Goal: Obtain resource: Download file/media

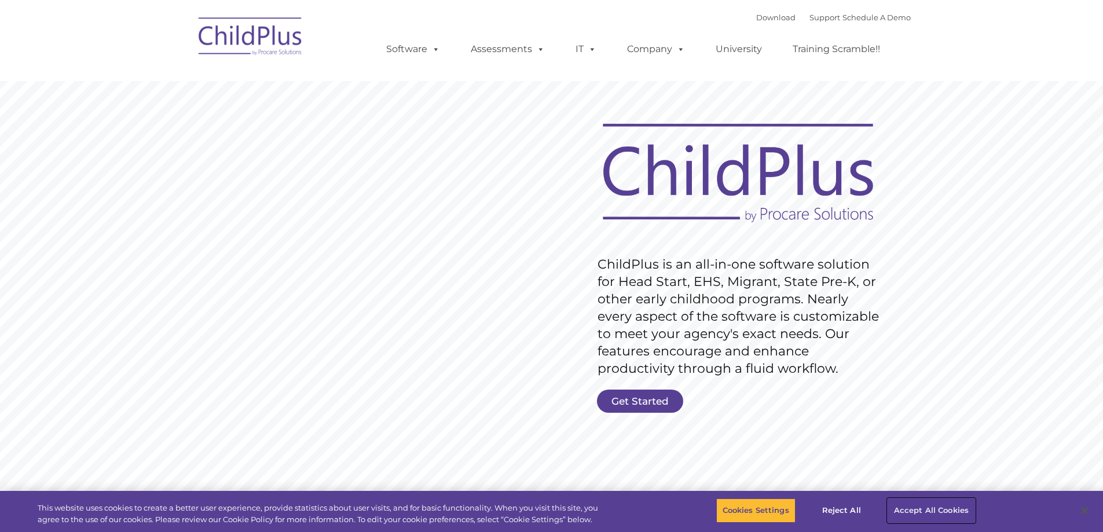
click at [941, 504] on button "Accept All Cookies" at bounding box center [930, 510] width 87 height 24
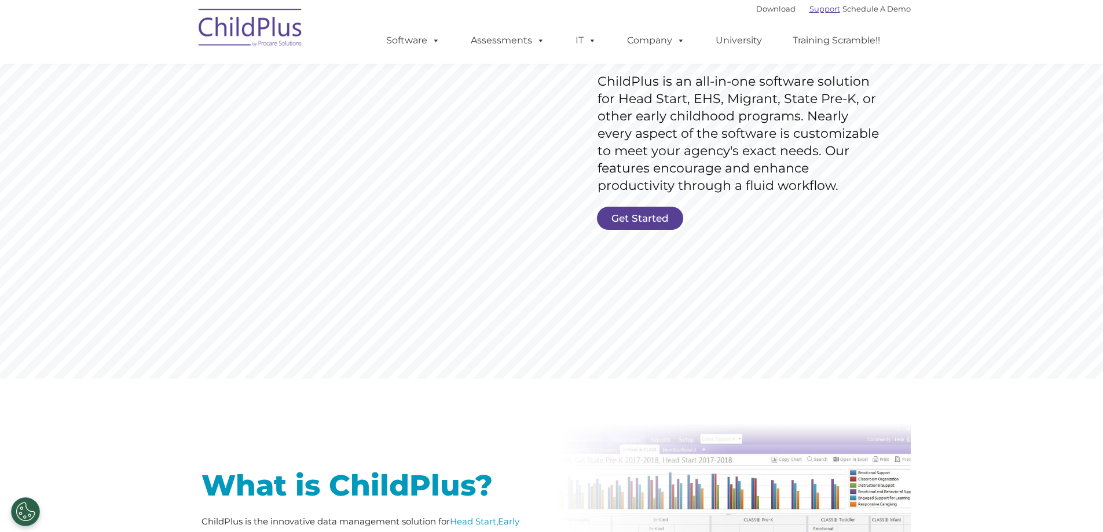
scroll to position [178, 0]
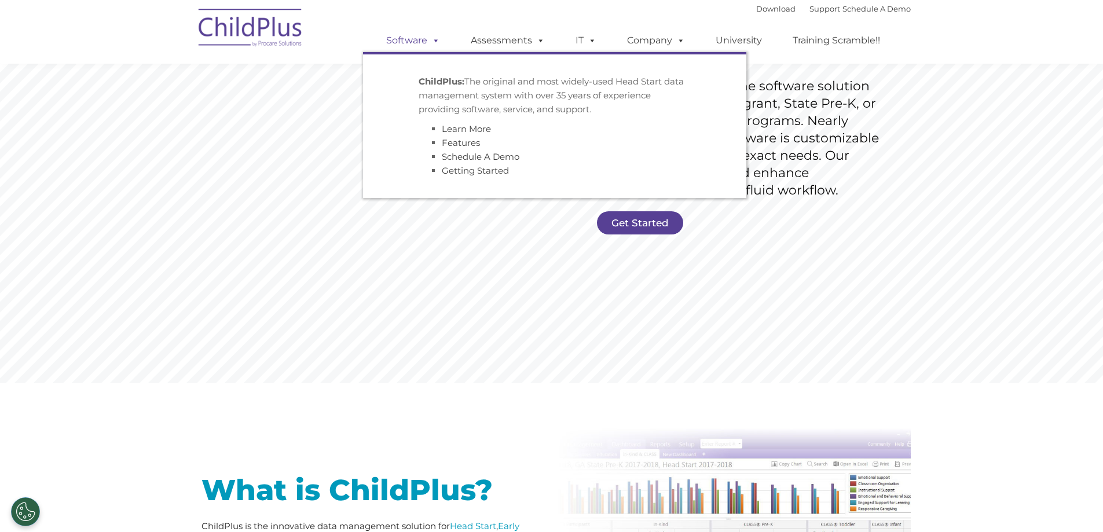
click at [428, 46] on link "Software" at bounding box center [413, 40] width 77 height 23
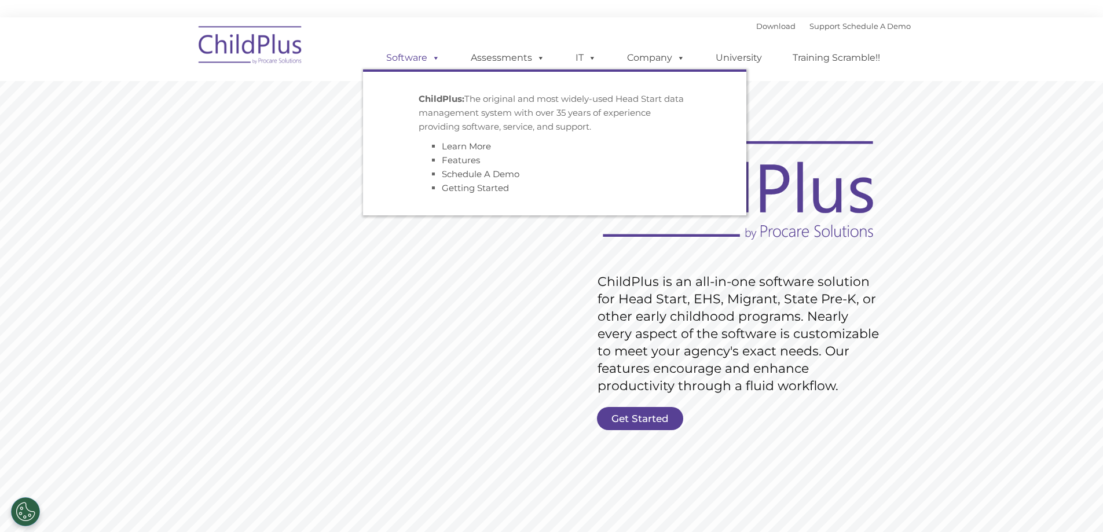
click at [434, 61] on span at bounding box center [433, 57] width 13 height 11
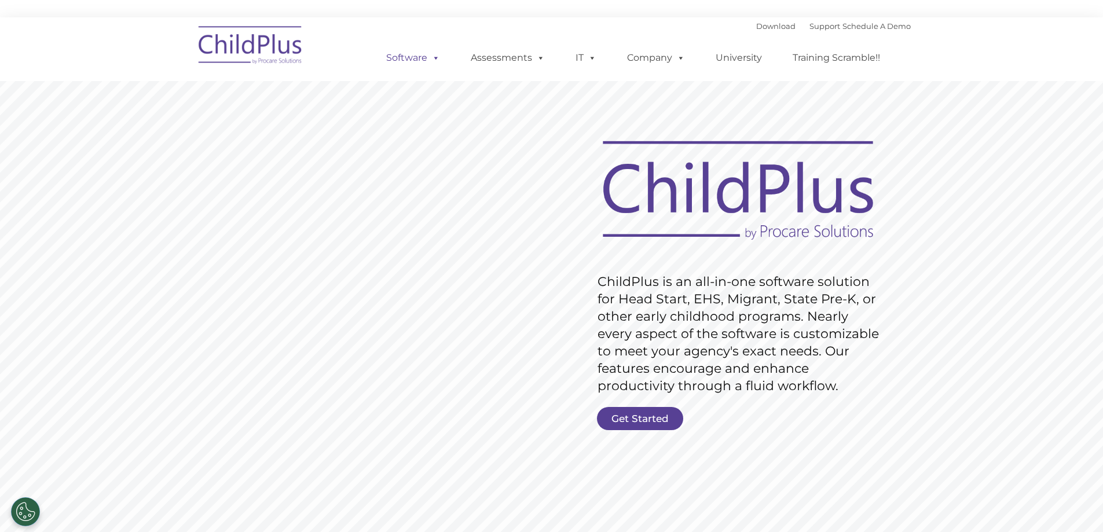
click at [436, 59] on span at bounding box center [433, 57] width 13 height 11
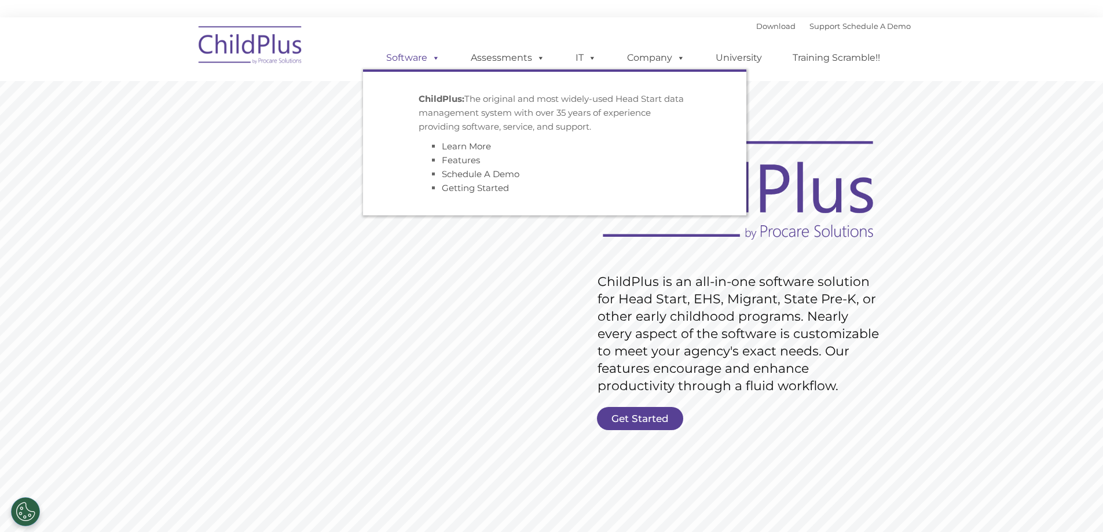
click at [431, 59] on span at bounding box center [433, 57] width 13 height 11
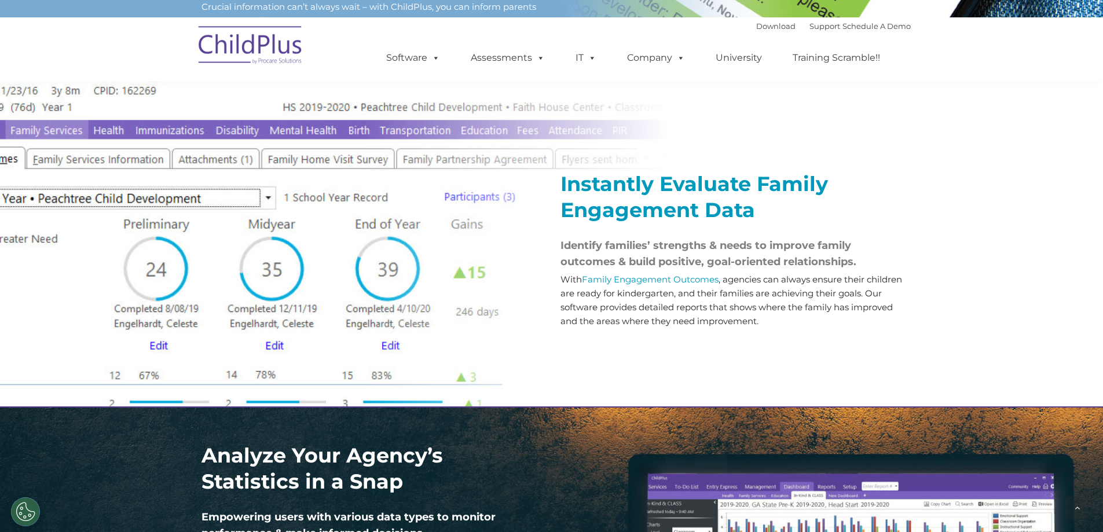
scroll to position [1287, 0]
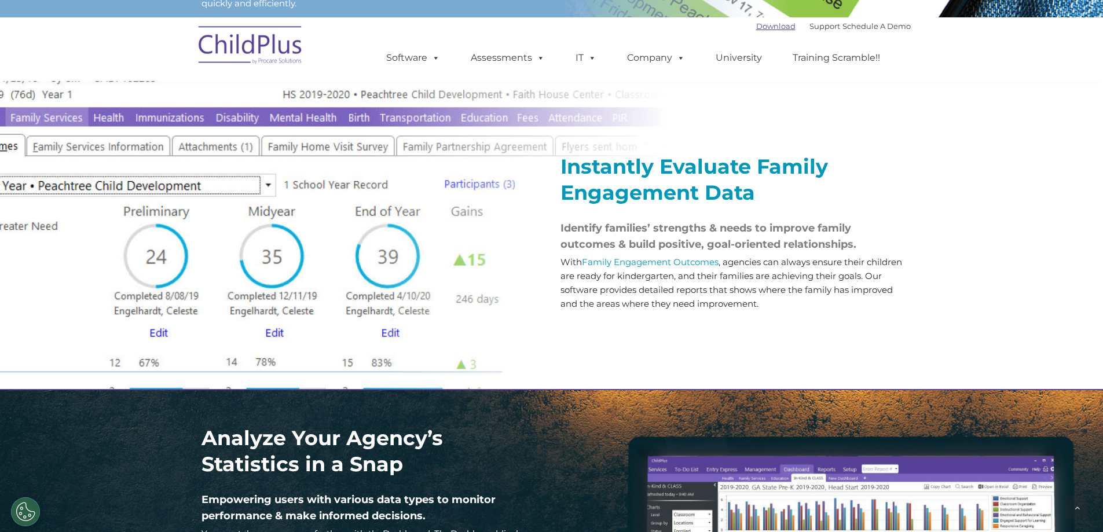
click at [756, 25] on link "Download" at bounding box center [775, 25] width 39 height 9
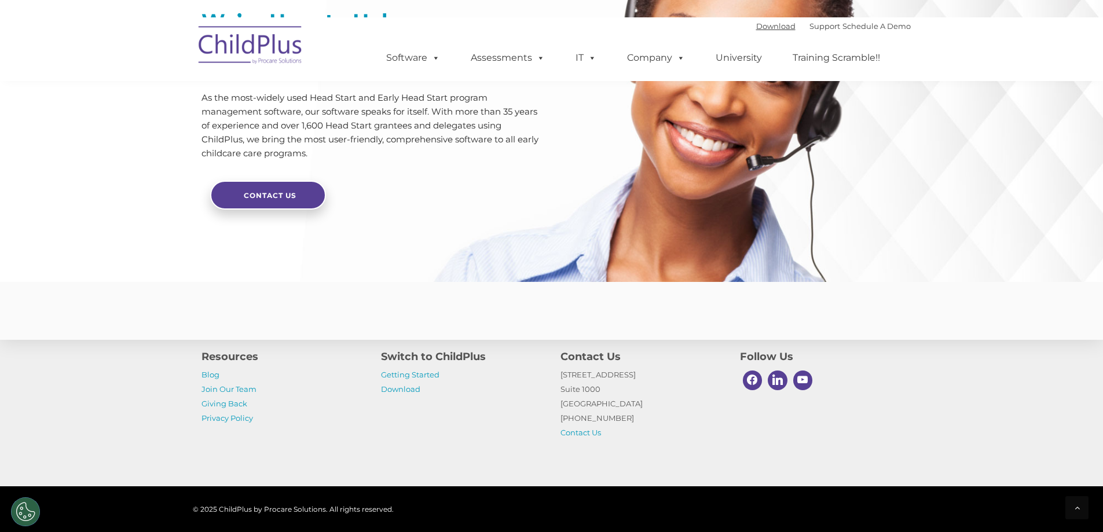
scroll to position [2745, 0]
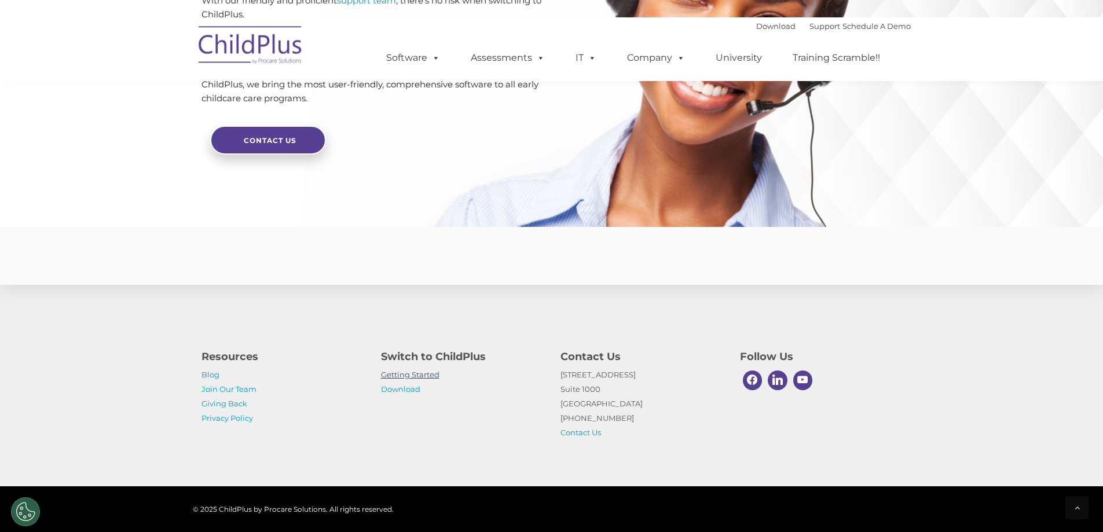
click at [413, 377] on link "Getting Started" at bounding box center [410, 374] width 58 height 9
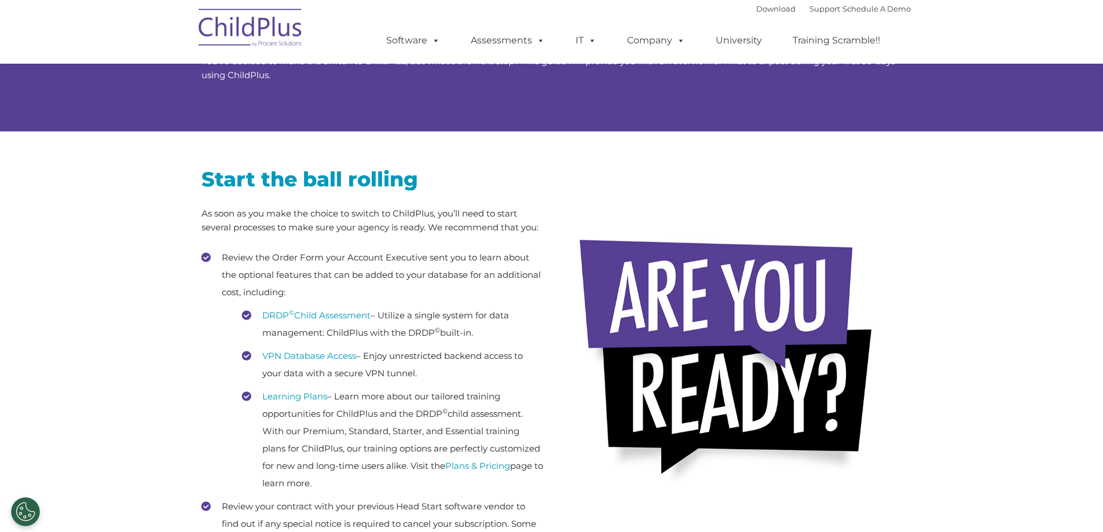
scroll to position [104, 0]
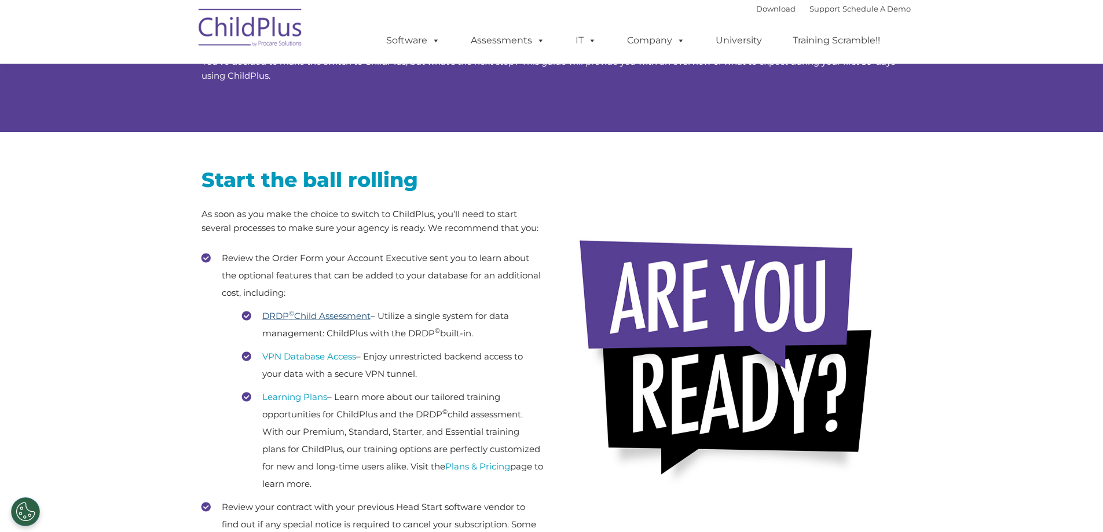
click at [325, 318] on link "DRDP © Child Assessment" at bounding box center [316, 315] width 108 height 11
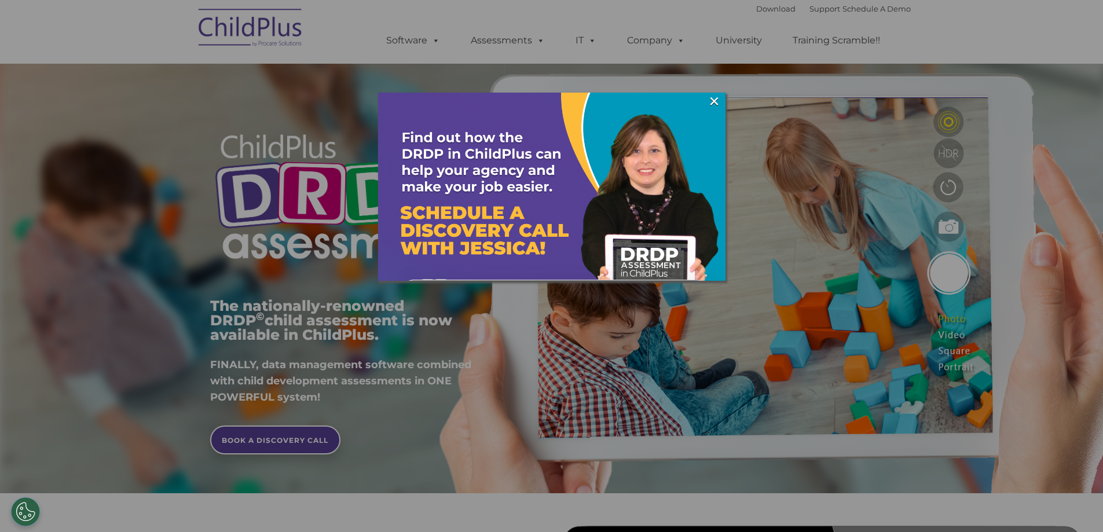
click at [730, 39] on div at bounding box center [551, 266] width 1103 height 532
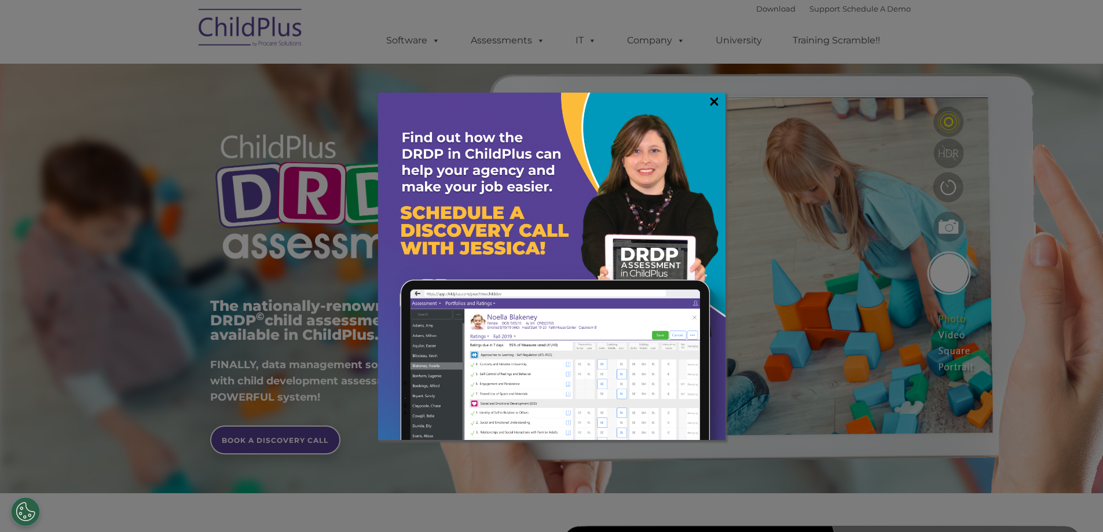
click at [718, 99] on link "×" at bounding box center [713, 102] width 13 height 12
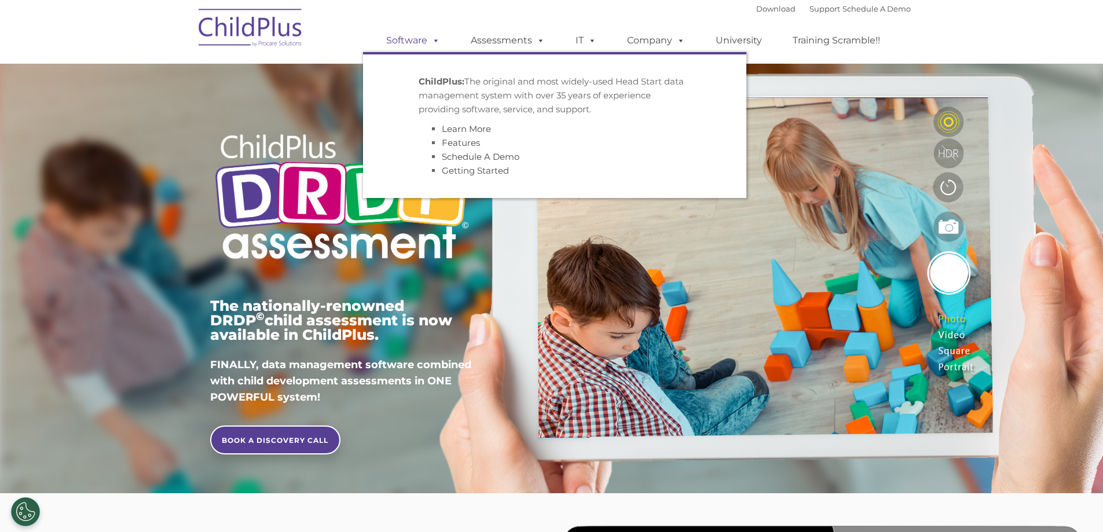
click at [401, 37] on link "Software" at bounding box center [413, 40] width 77 height 23
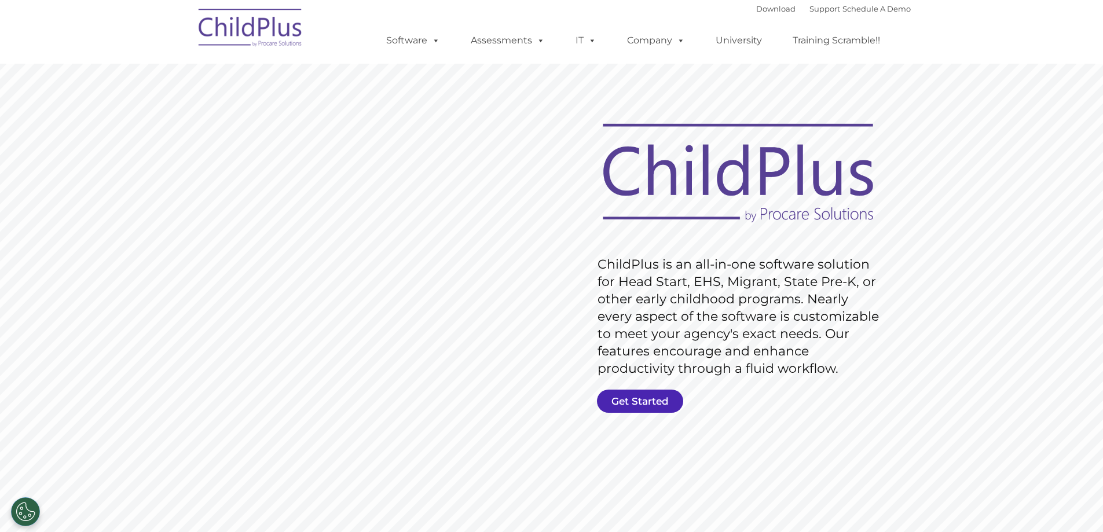
click at [627, 401] on link "Get Started" at bounding box center [640, 401] width 86 height 23
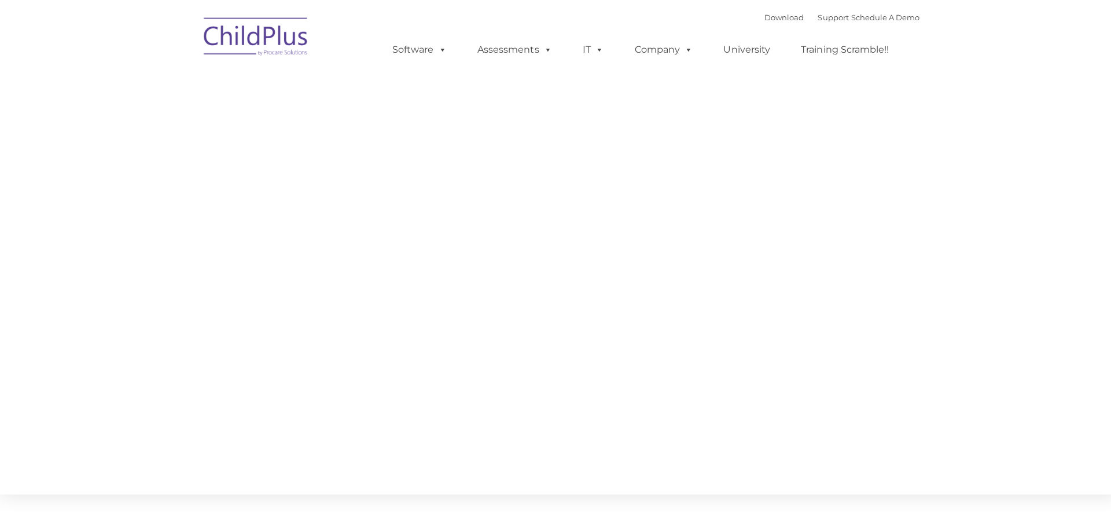
type input ""
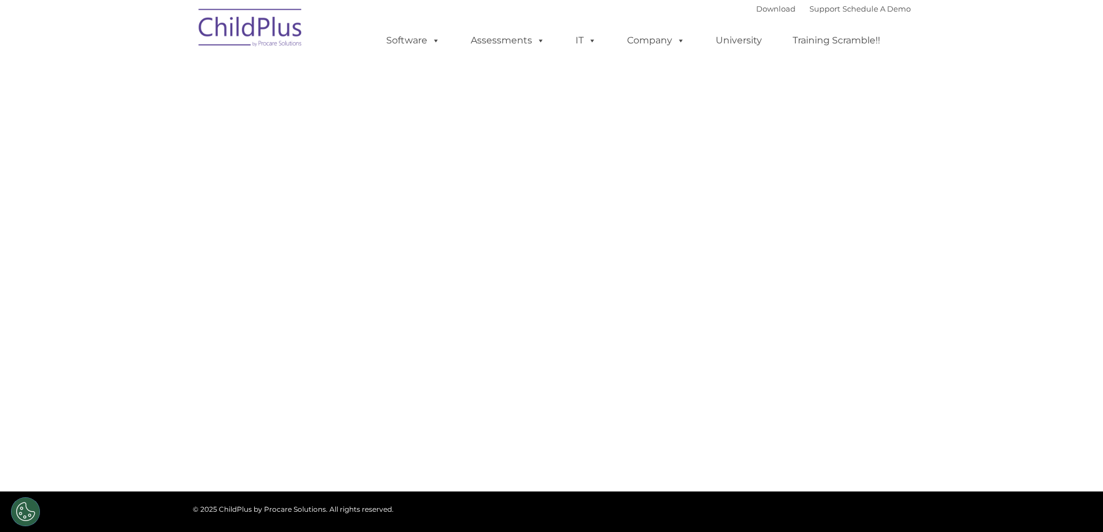
select select "MEDIUM"
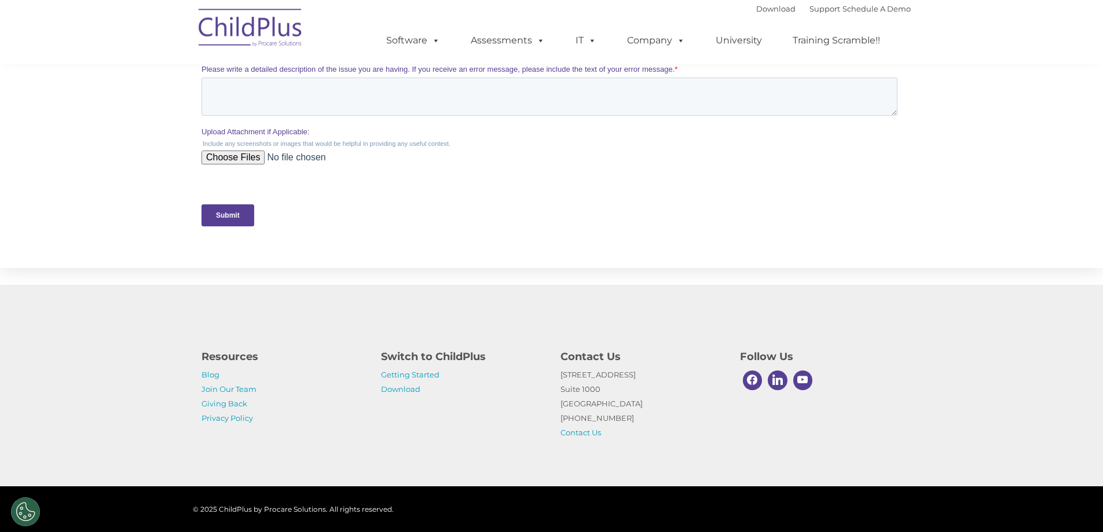
scroll to position [489, 0]
click at [668, 41] on link "Company" at bounding box center [655, 40] width 81 height 23
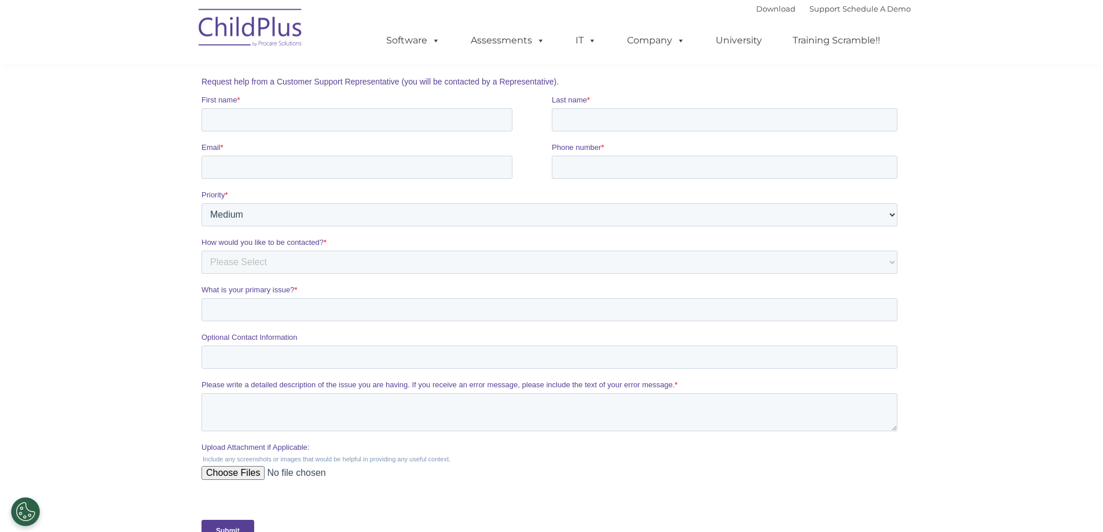
scroll to position [232, 0]
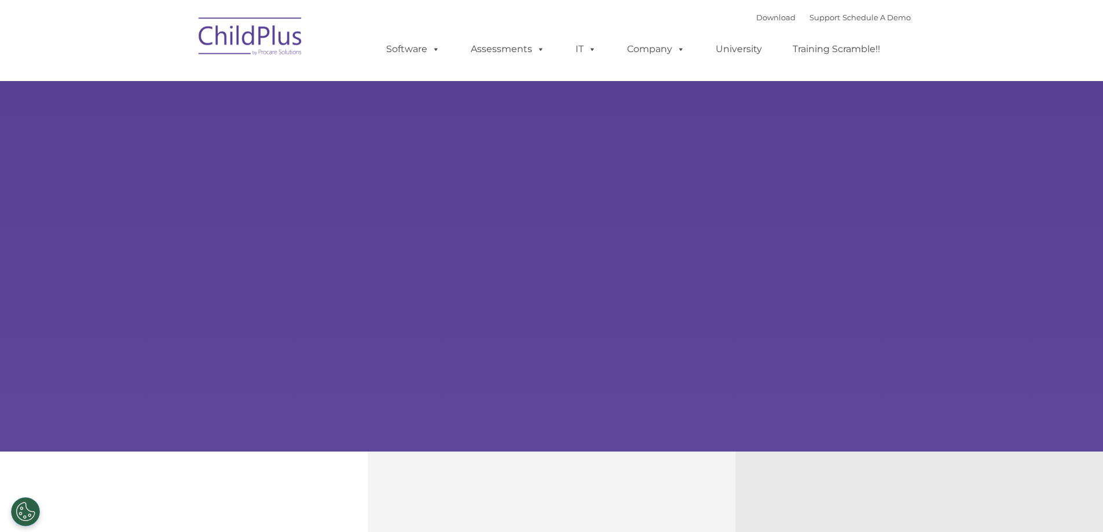
type input ""
select select "MEDIUM"
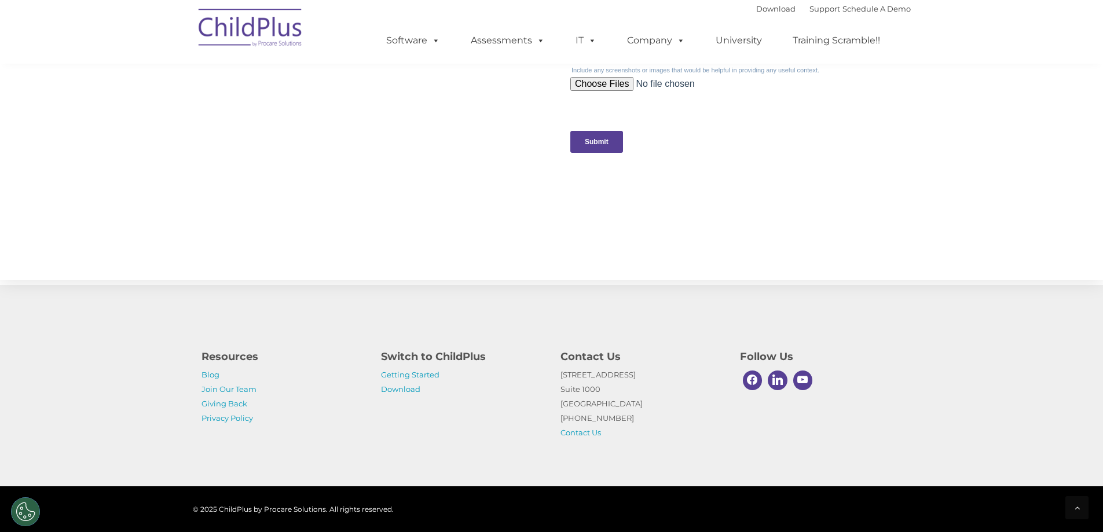
scroll to position [1148, 0]
click at [406, 391] on link "Download" at bounding box center [400, 388] width 39 height 9
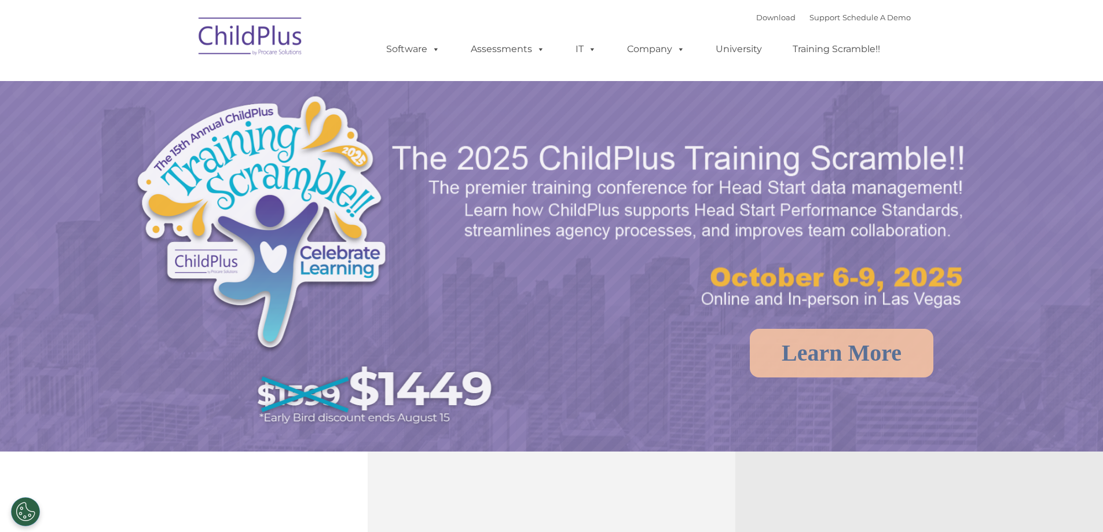
select select "MEDIUM"
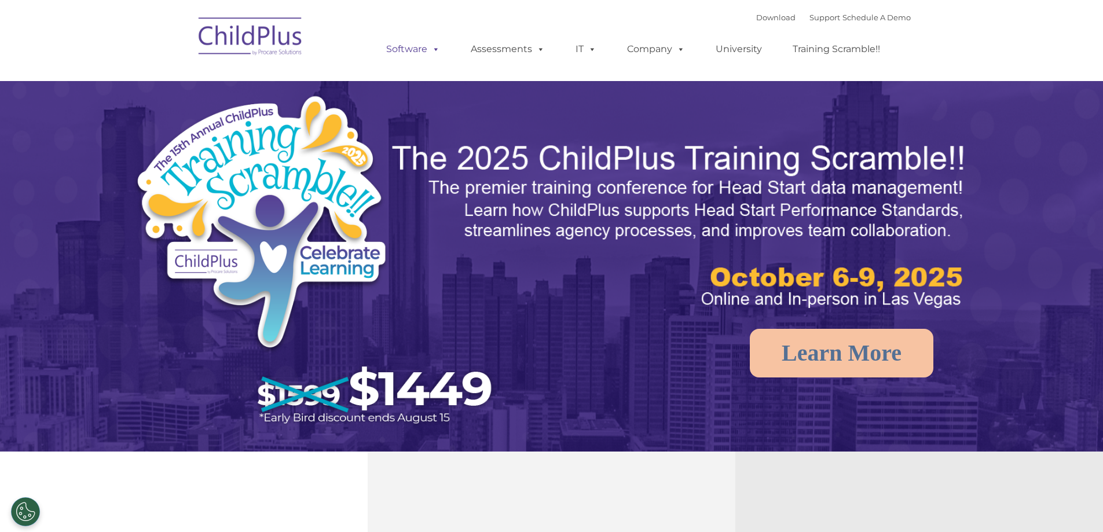
click at [417, 45] on link "Software" at bounding box center [413, 49] width 77 height 23
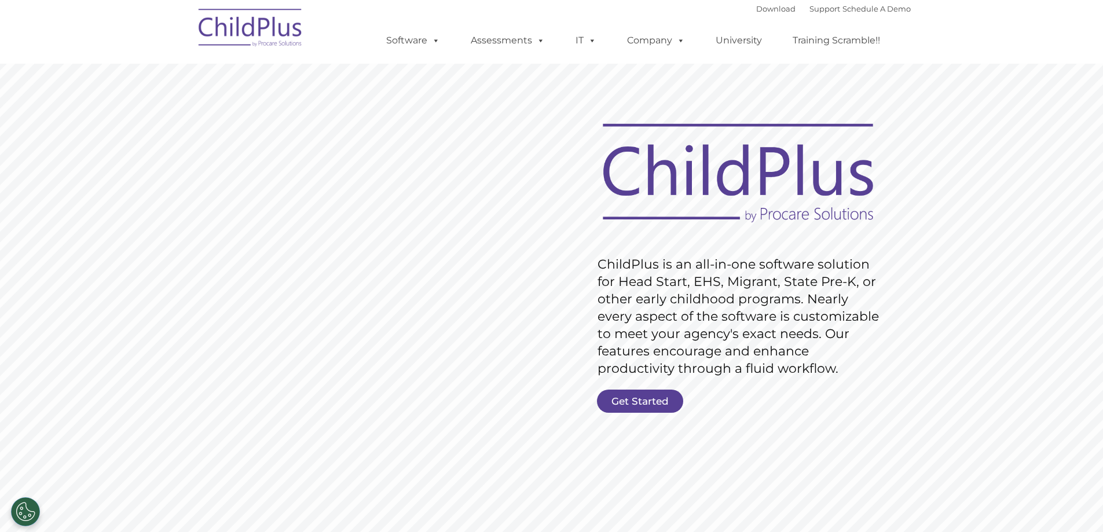
click at [744, 17] on ul "Software ChildPlus: The original and most widely-used Head Start data managemen…" at bounding box center [637, 40] width 548 height 46
click at [756, 12] on link "Download" at bounding box center [775, 8] width 39 height 9
